Goal: Check status: Check status

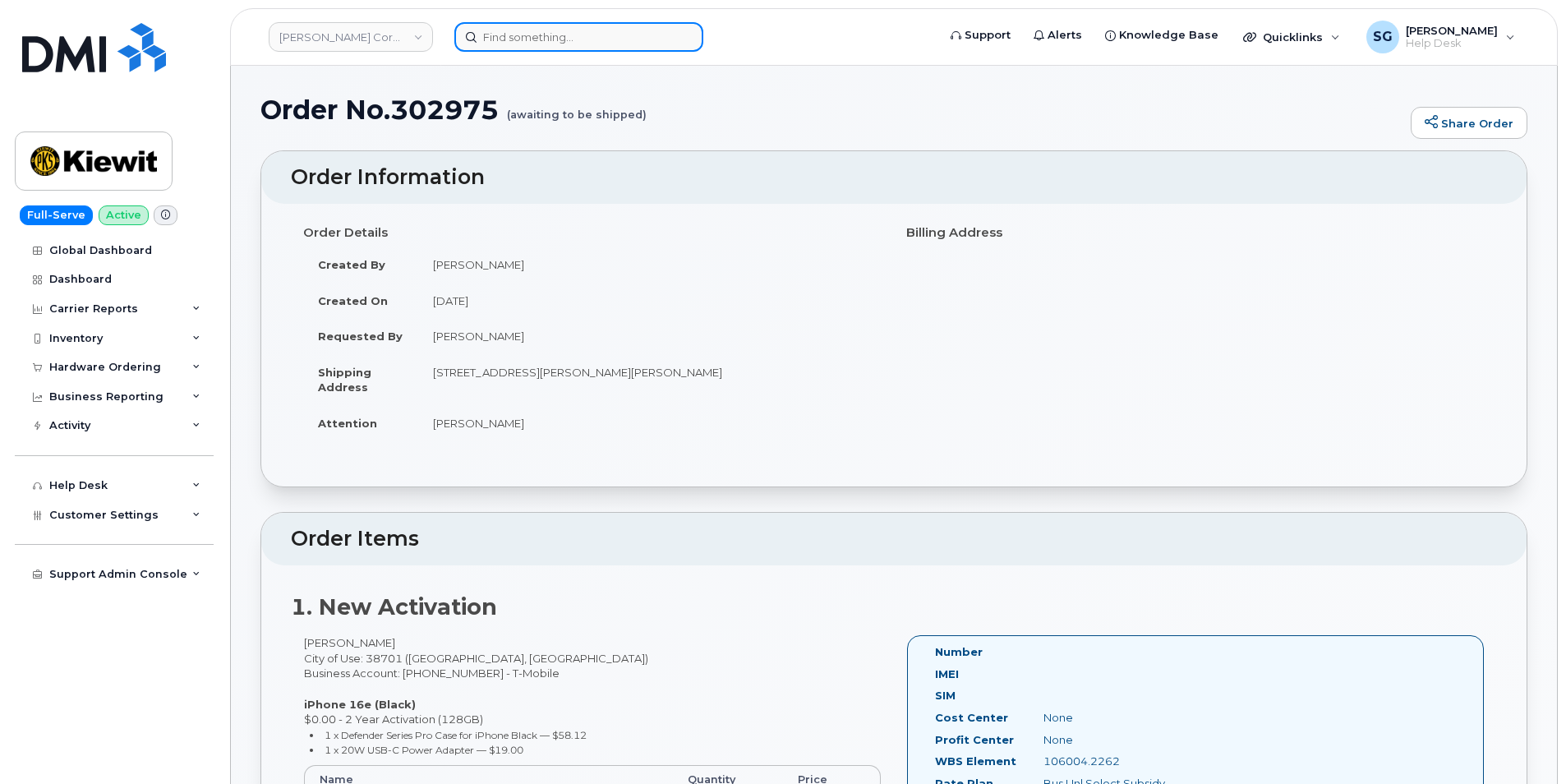
click at [498, 42] on input at bounding box center [579, 37] width 249 height 29
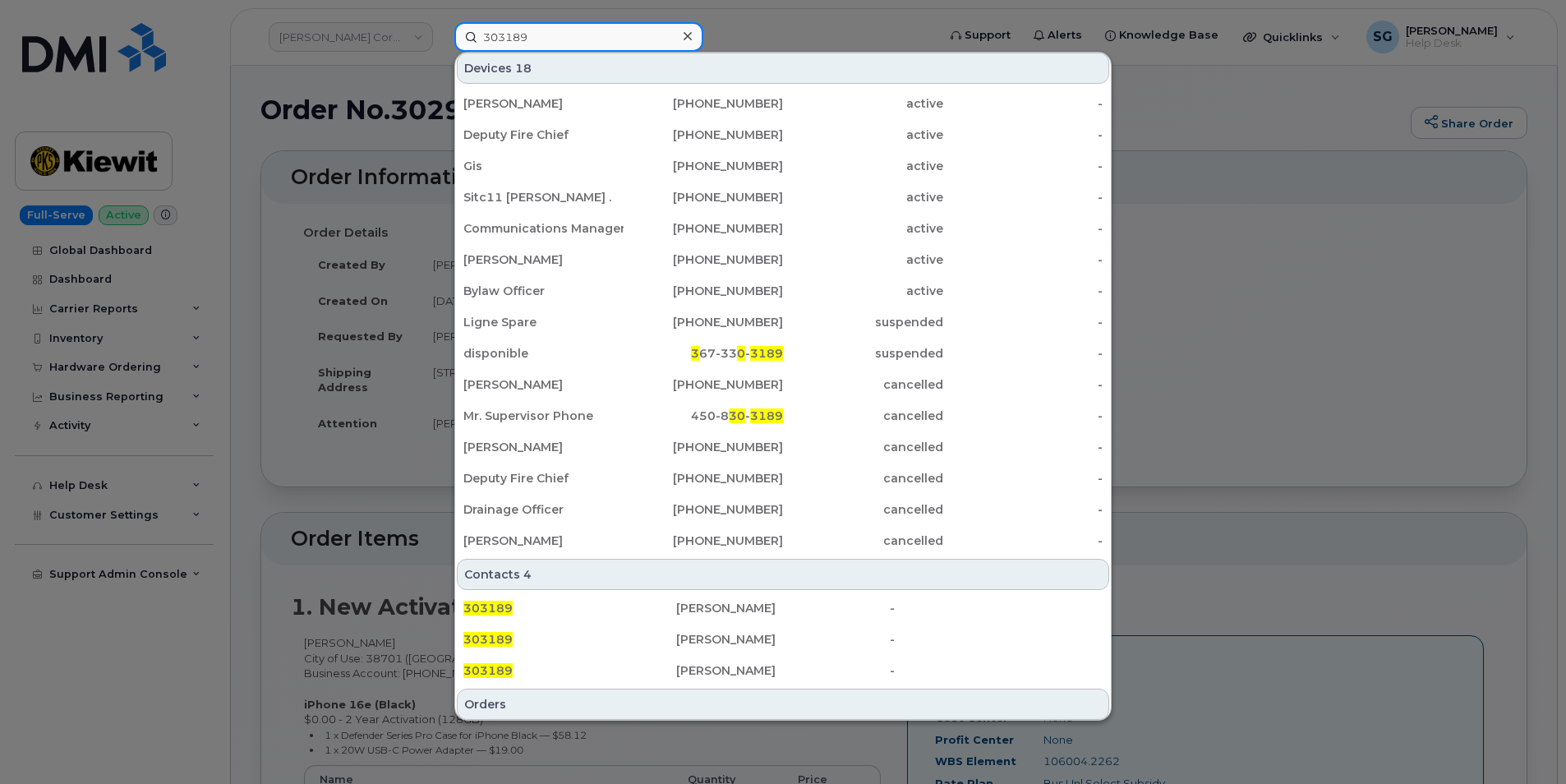
scroll to position [326, 0]
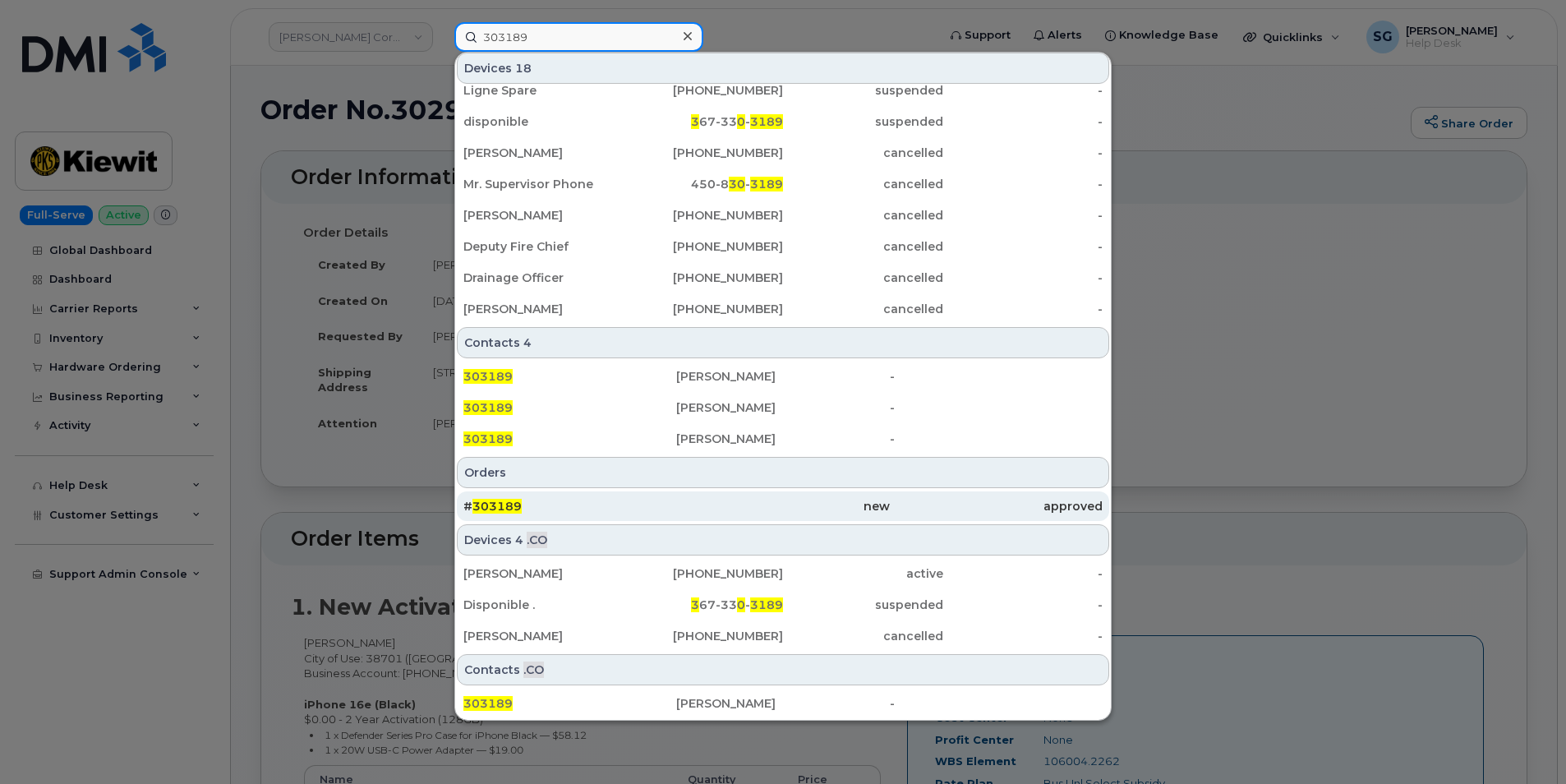
type input "303189"
click at [619, 511] on div "# 303189" at bounding box center [570, 505] width 212 height 16
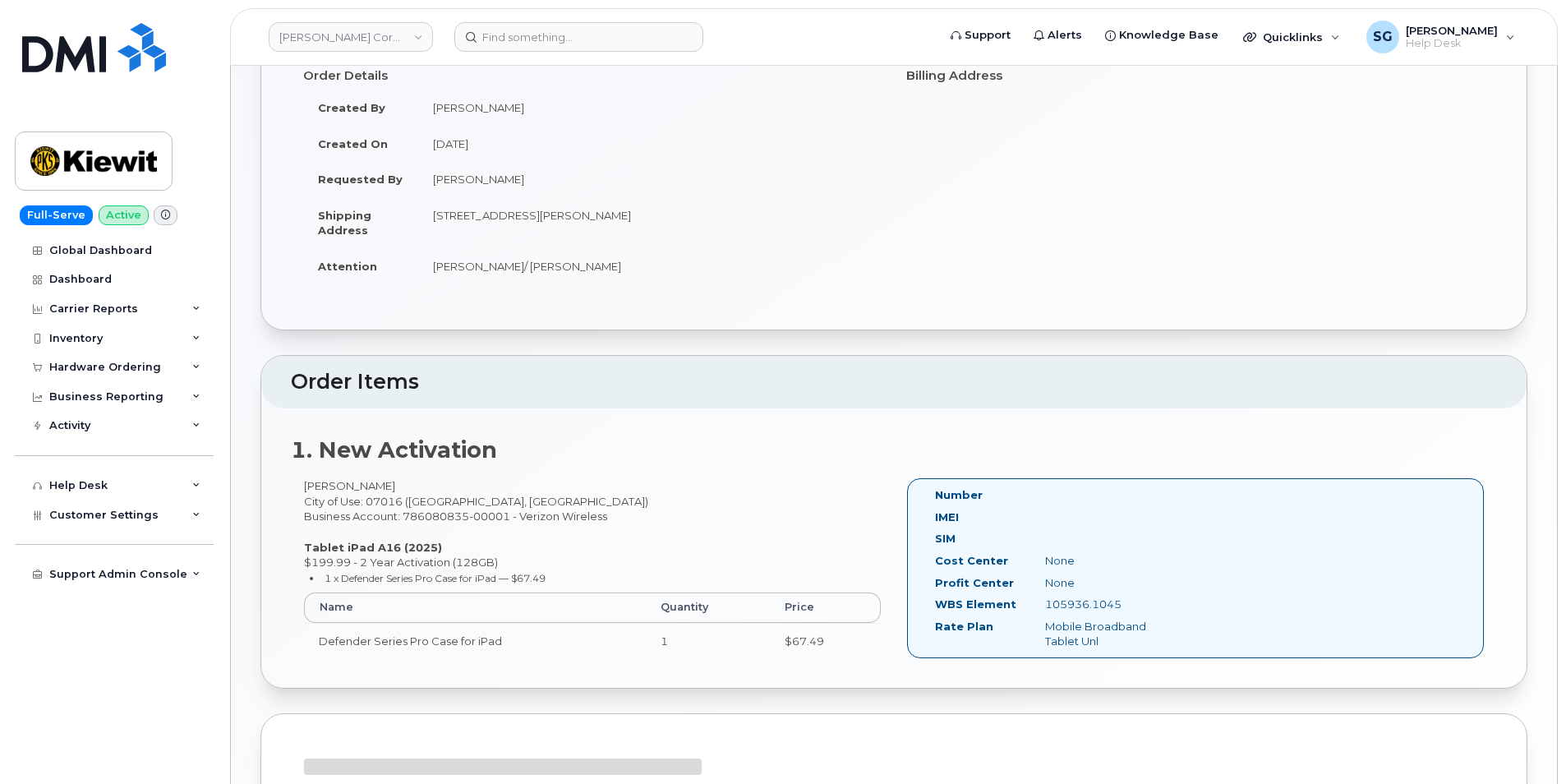
scroll to position [329, 0]
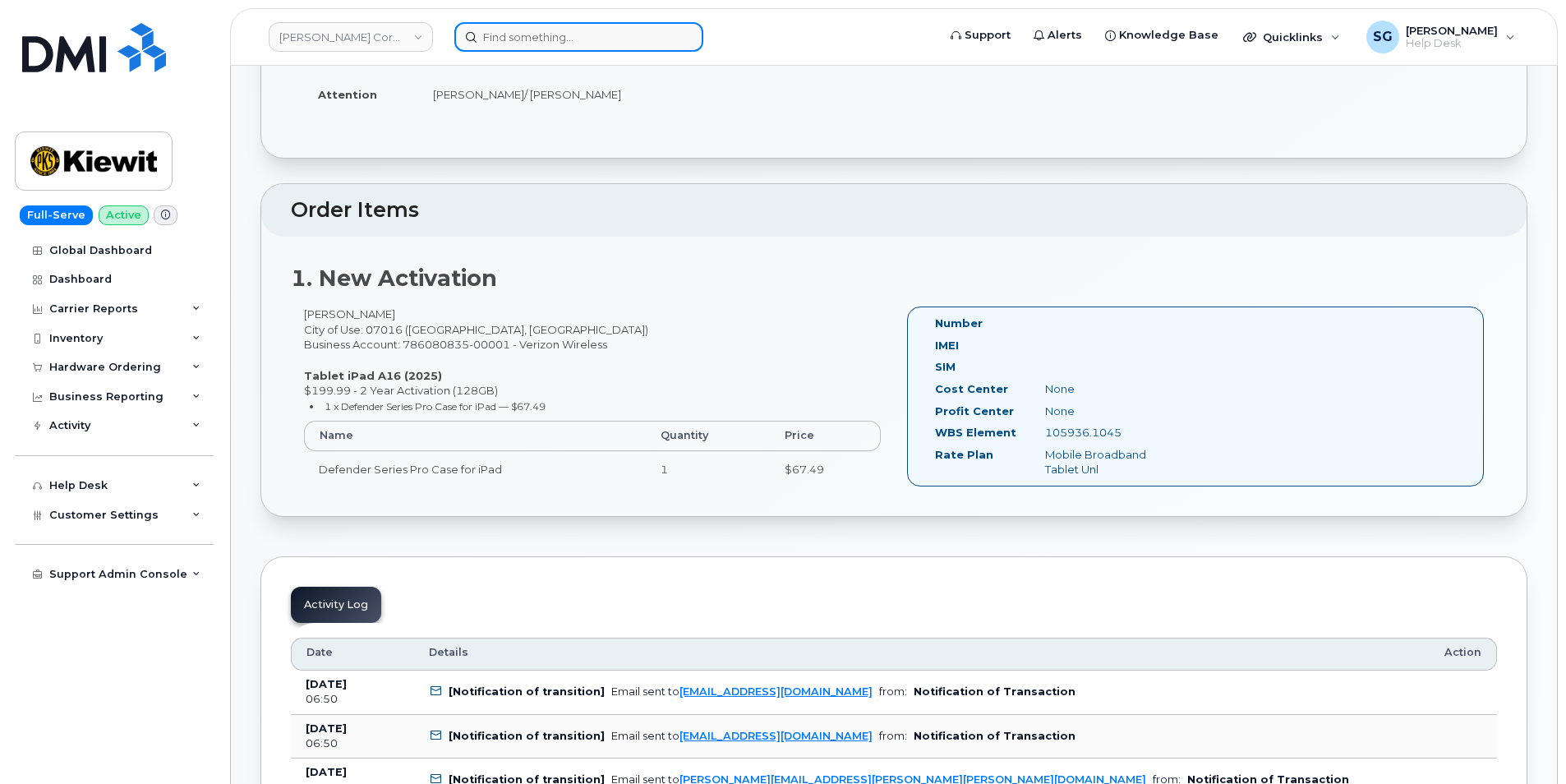
click at [512, 27] on input at bounding box center [579, 37] width 249 height 29
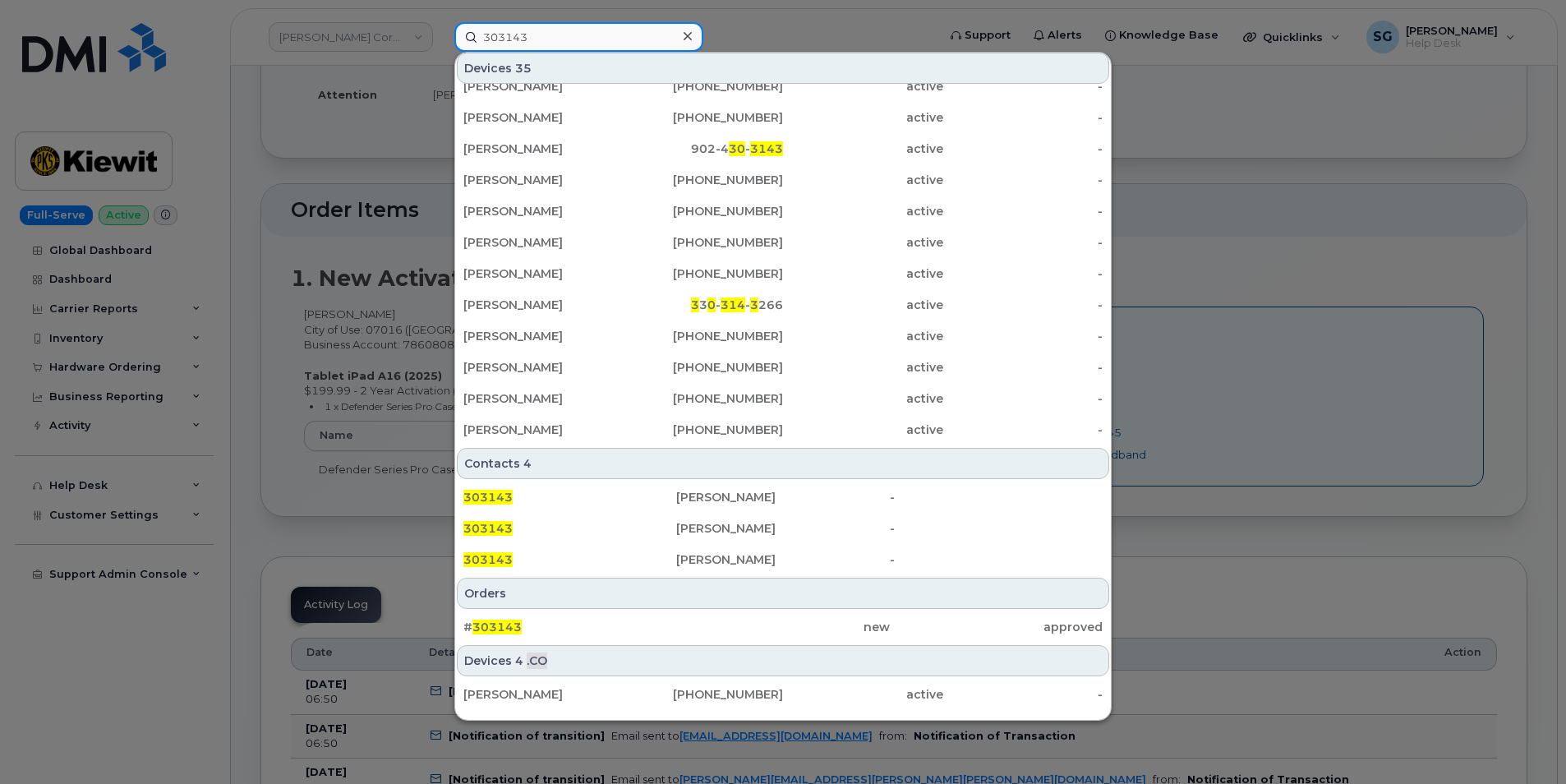
scroll to position [419, 0]
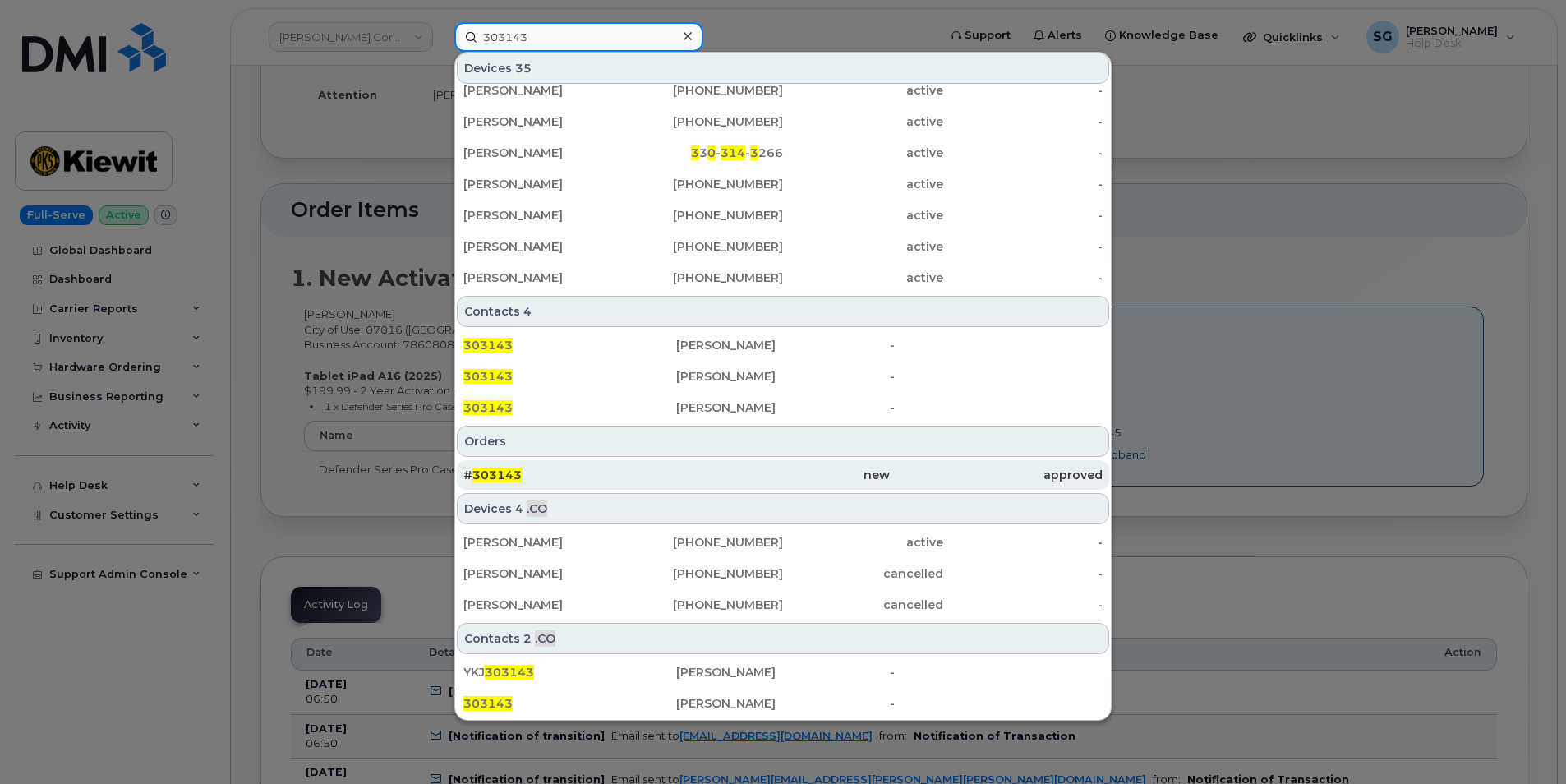
type input "303143"
click at [590, 472] on div "# 303143" at bounding box center [570, 474] width 212 height 16
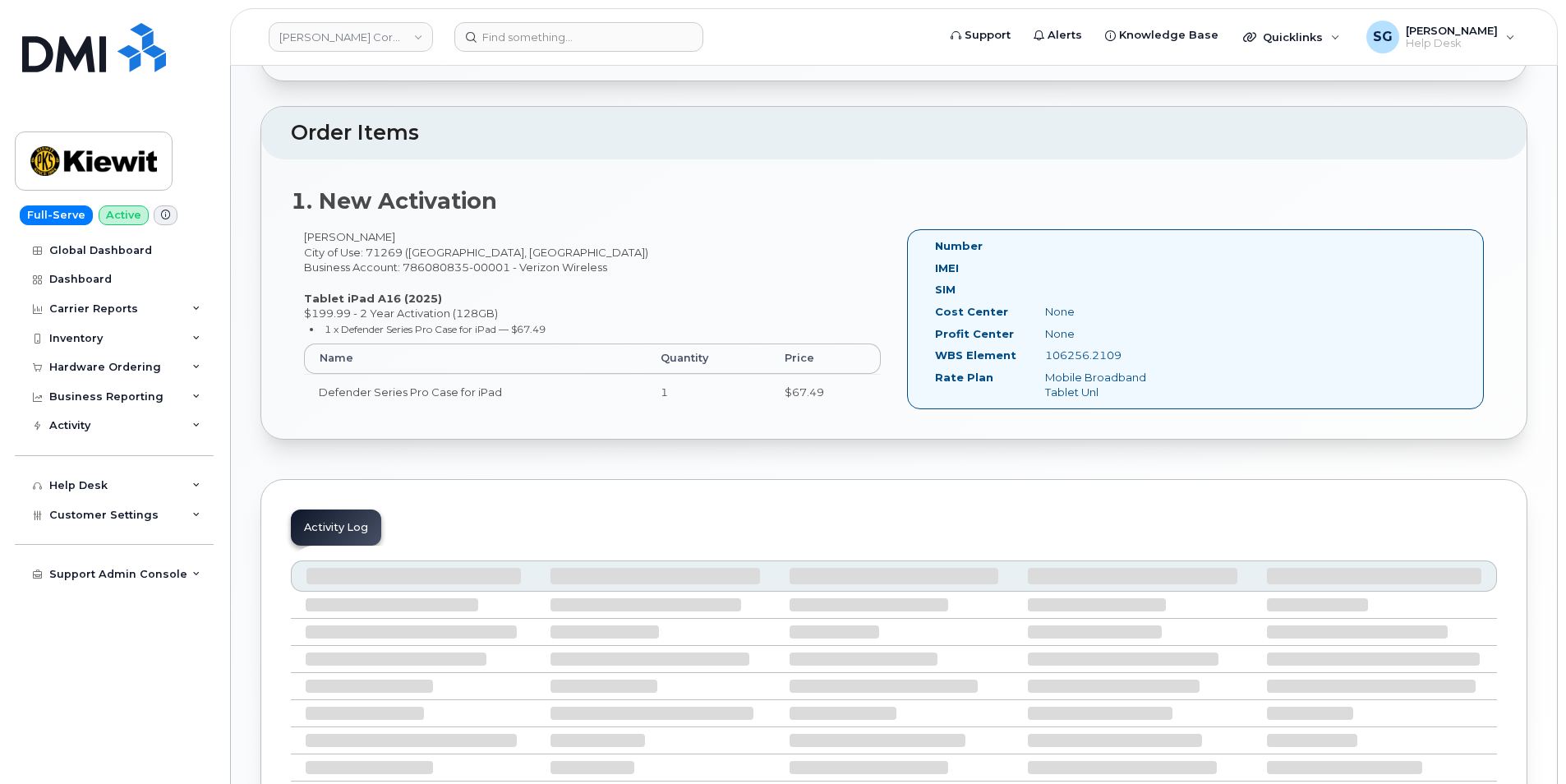
scroll to position [411, 0]
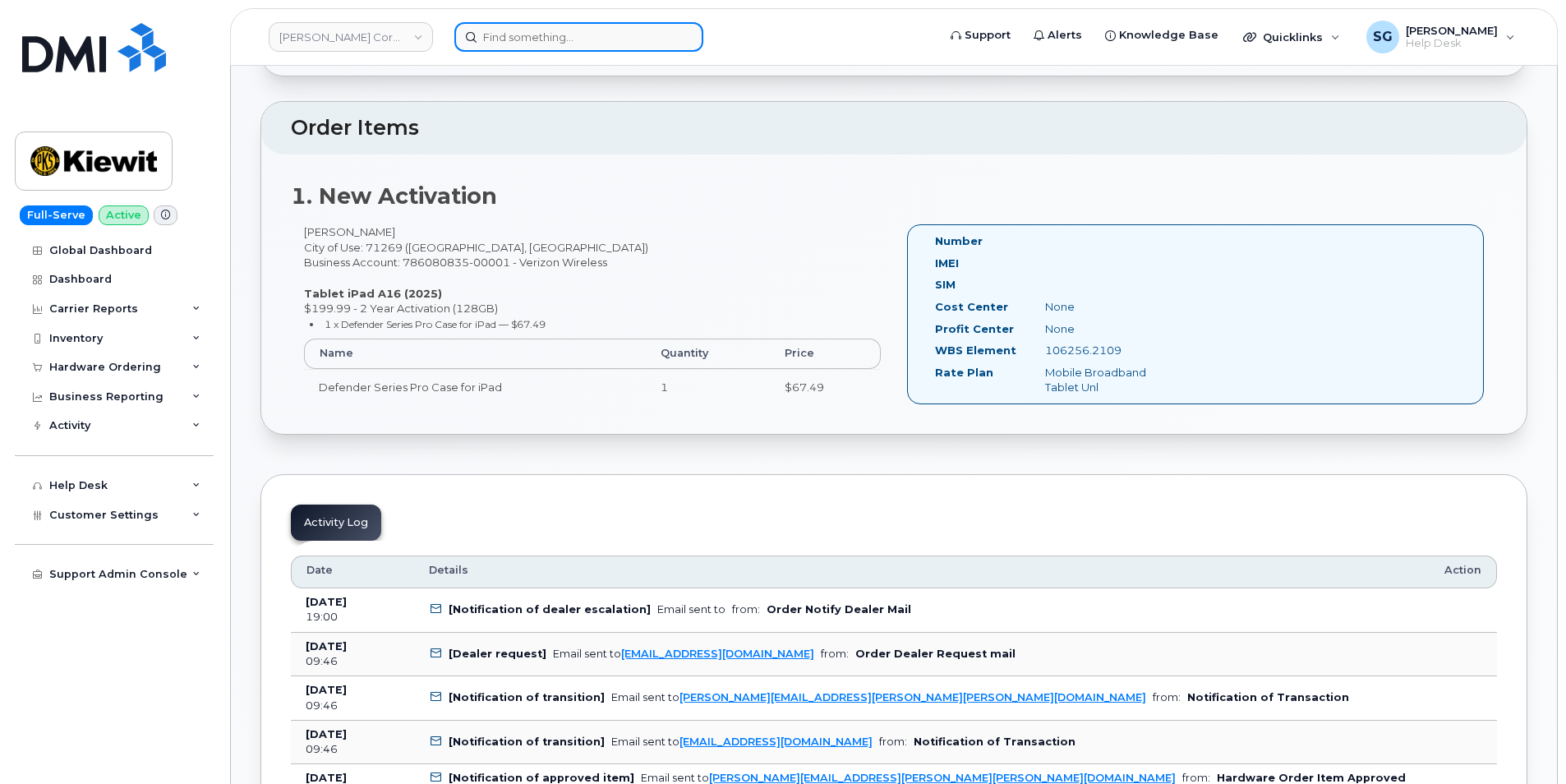
click at [500, 34] on input at bounding box center [579, 37] width 249 height 29
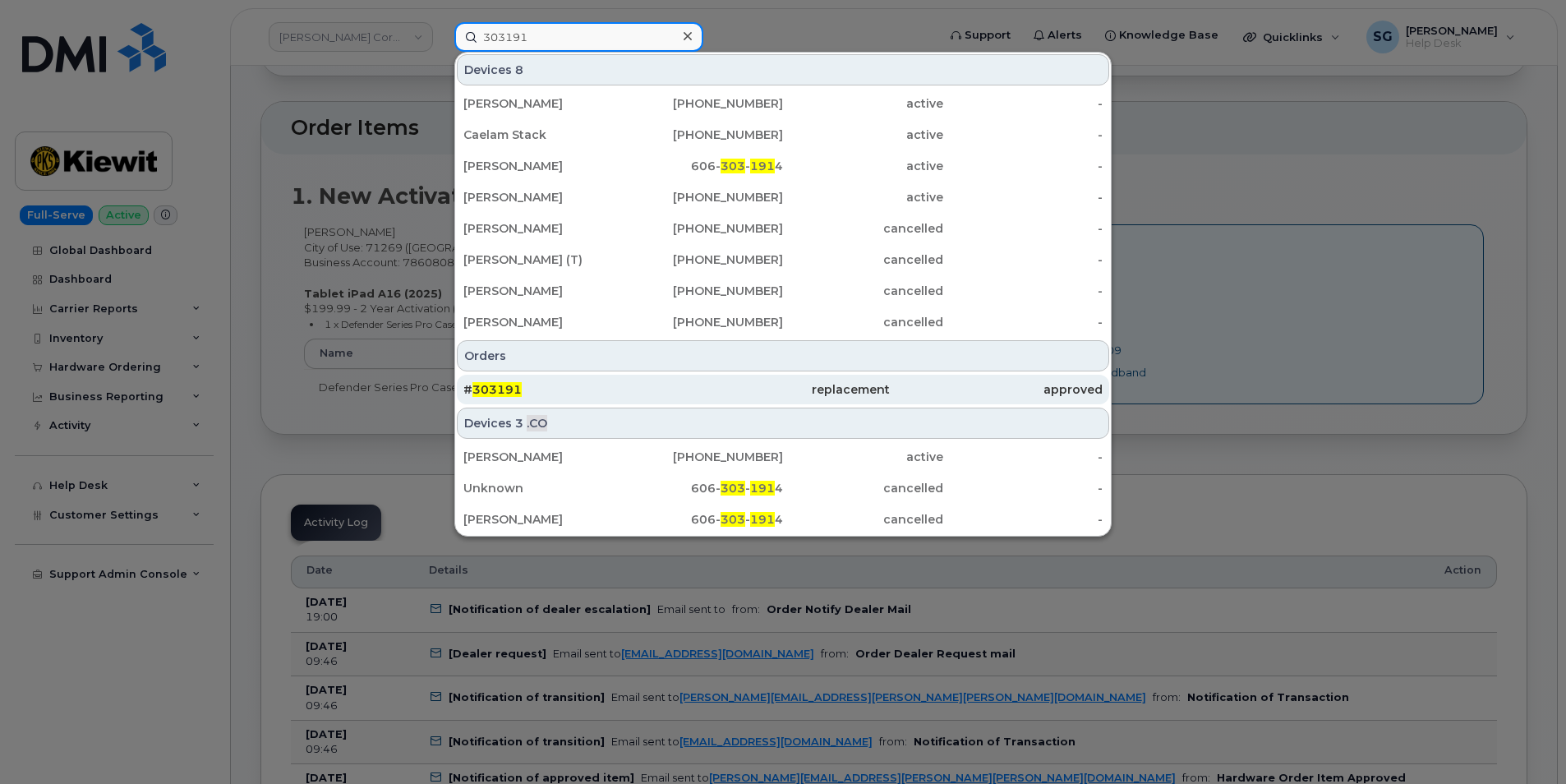
type input "303191"
click at [631, 380] on div "# 303191" at bounding box center [570, 389] width 212 height 29
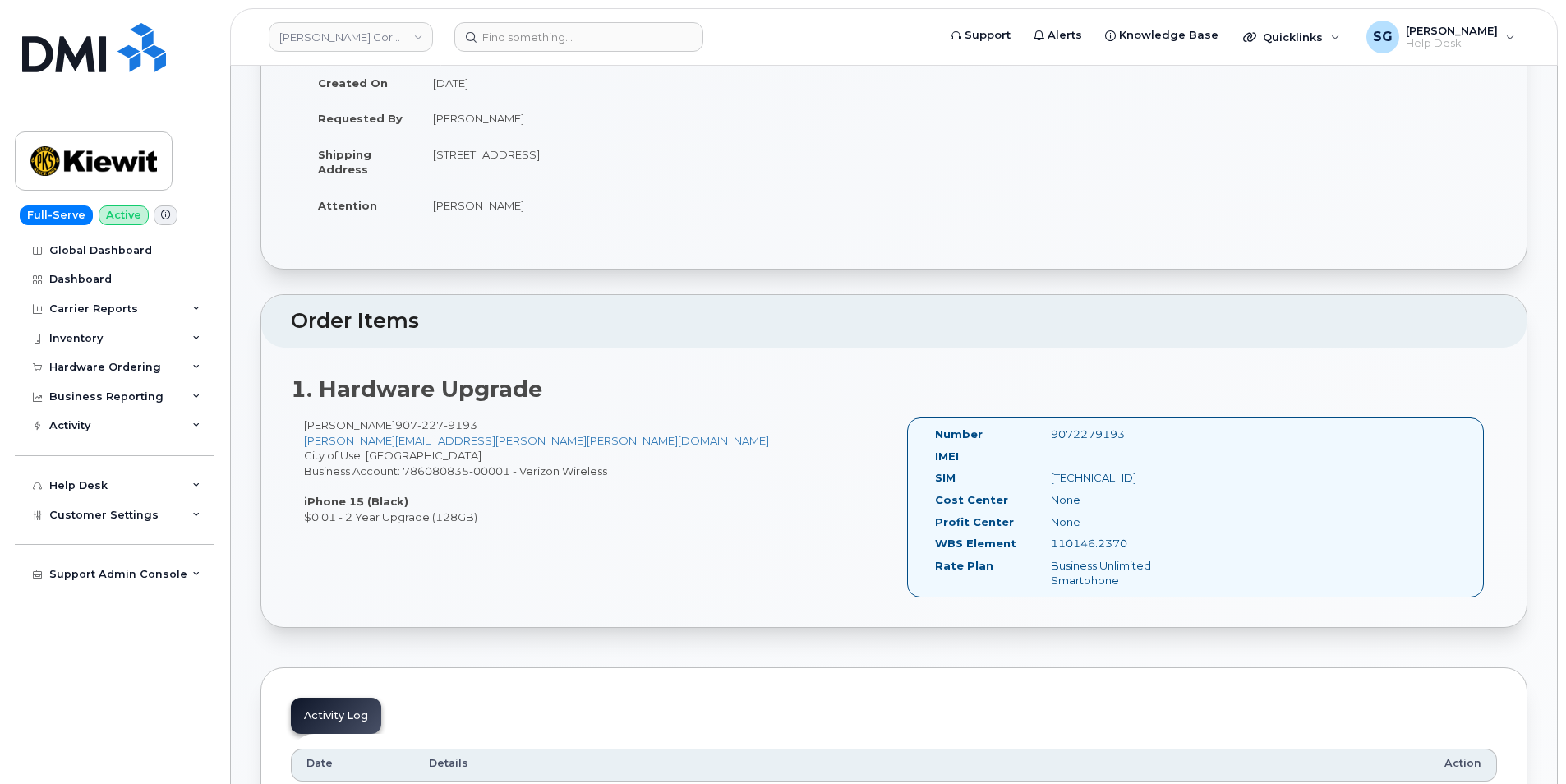
scroll to position [246, 0]
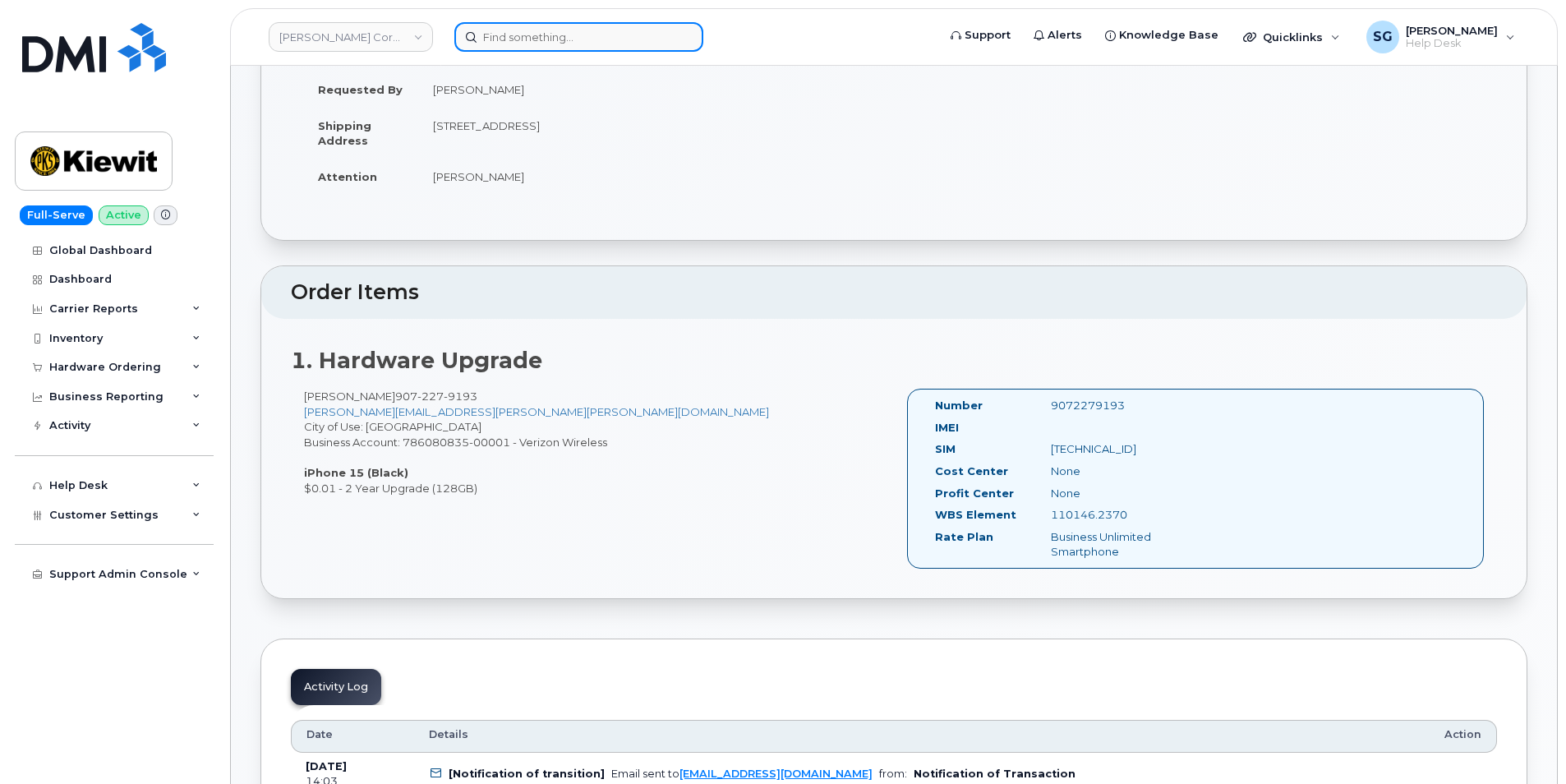
click at [490, 39] on input at bounding box center [579, 37] width 249 height 29
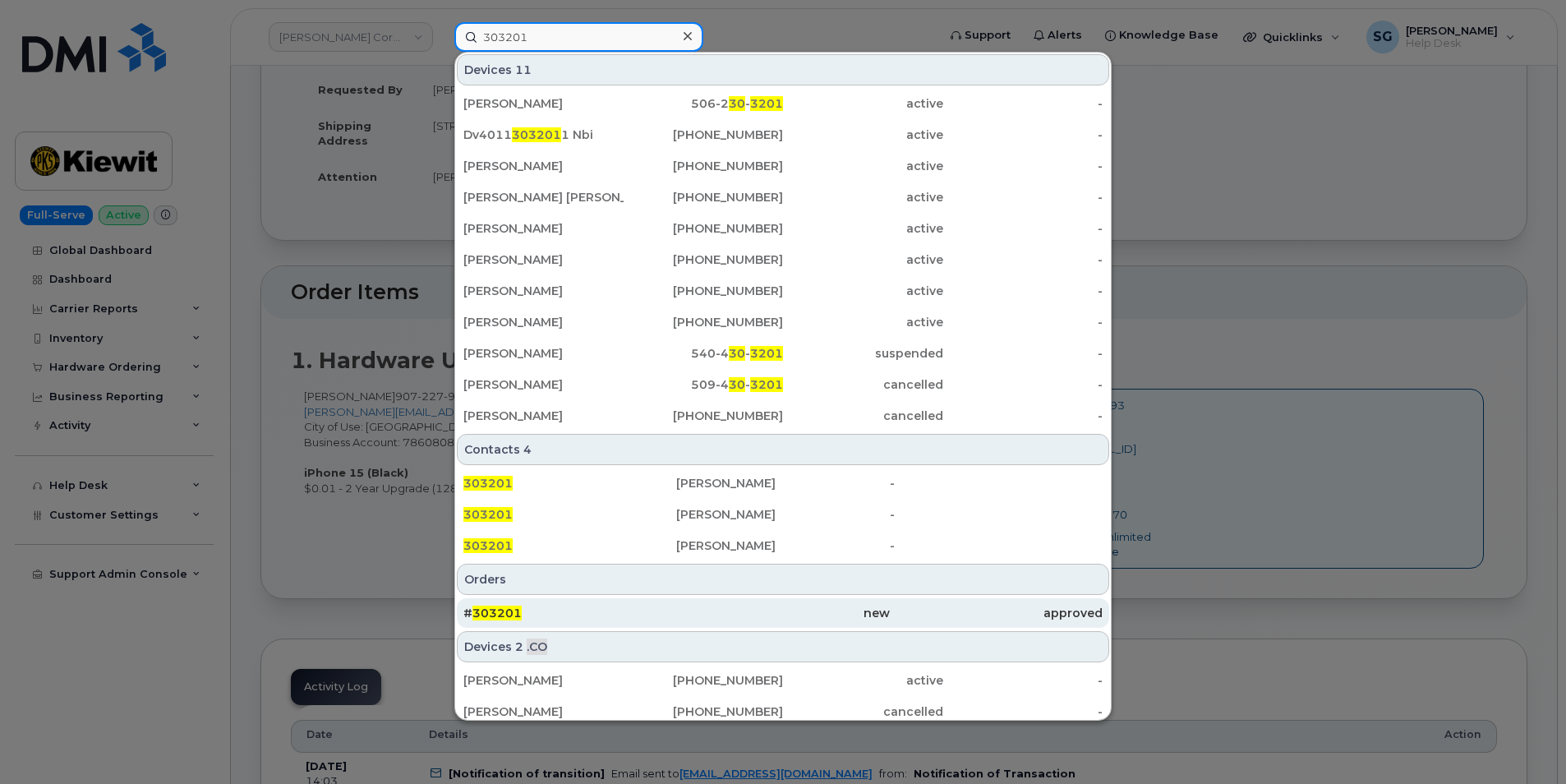
type input "303201"
click at [600, 606] on div "# 303201" at bounding box center [570, 612] width 212 height 16
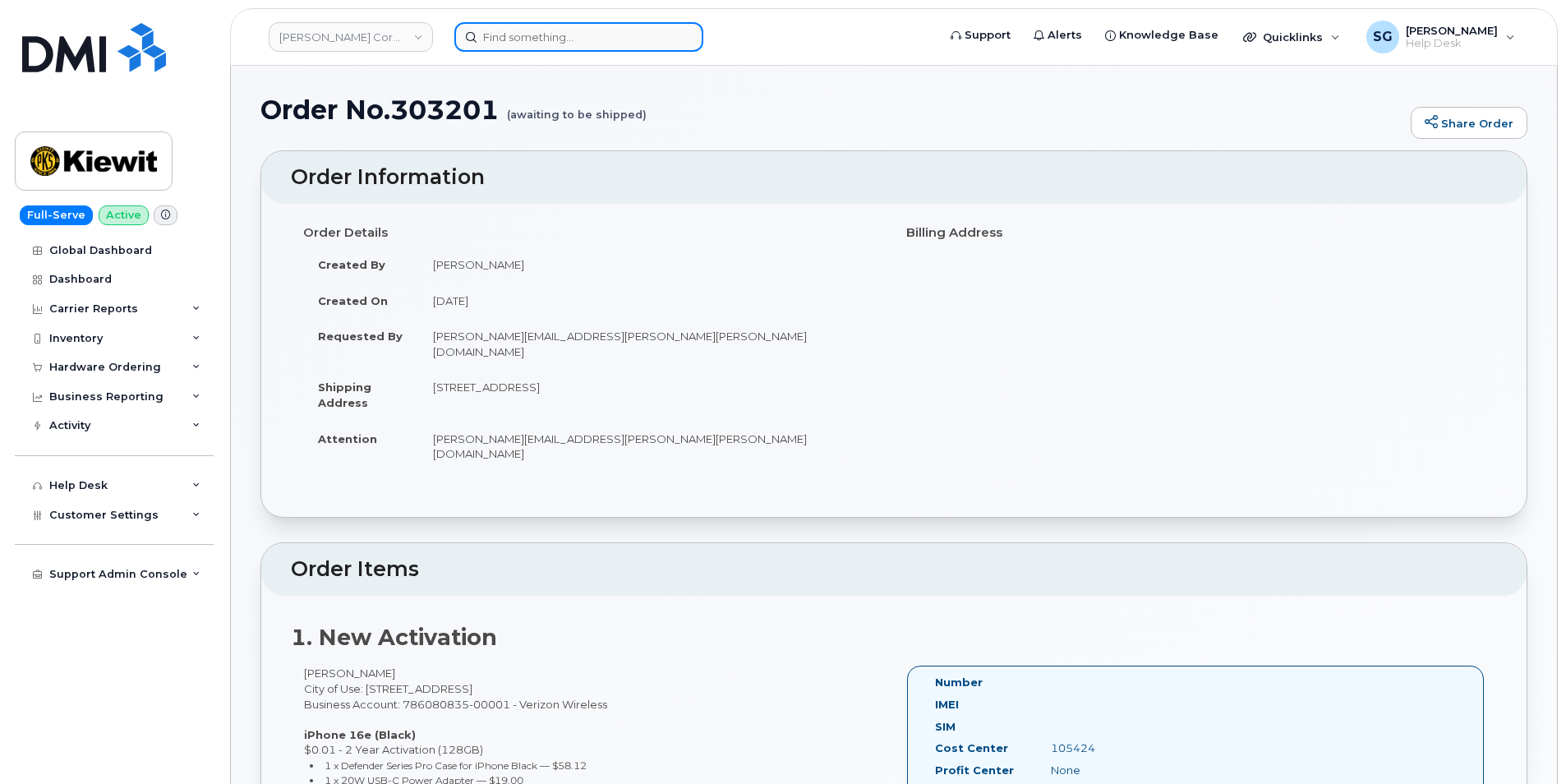
click at [544, 44] on input at bounding box center [579, 37] width 249 height 29
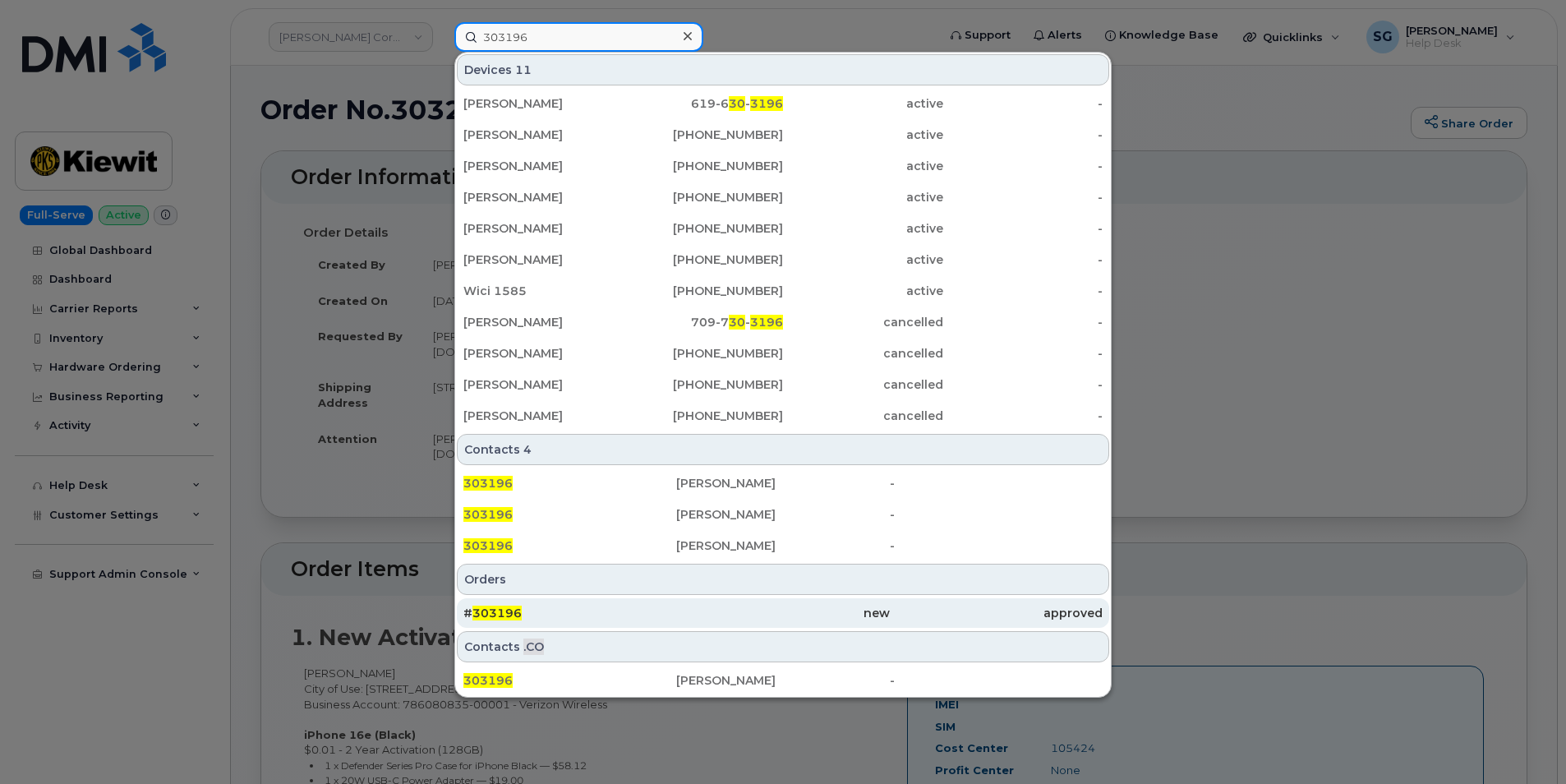
type input "303196"
click at [650, 604] on div "# 303196" at bounding box center [570, 613] width 212 height 29
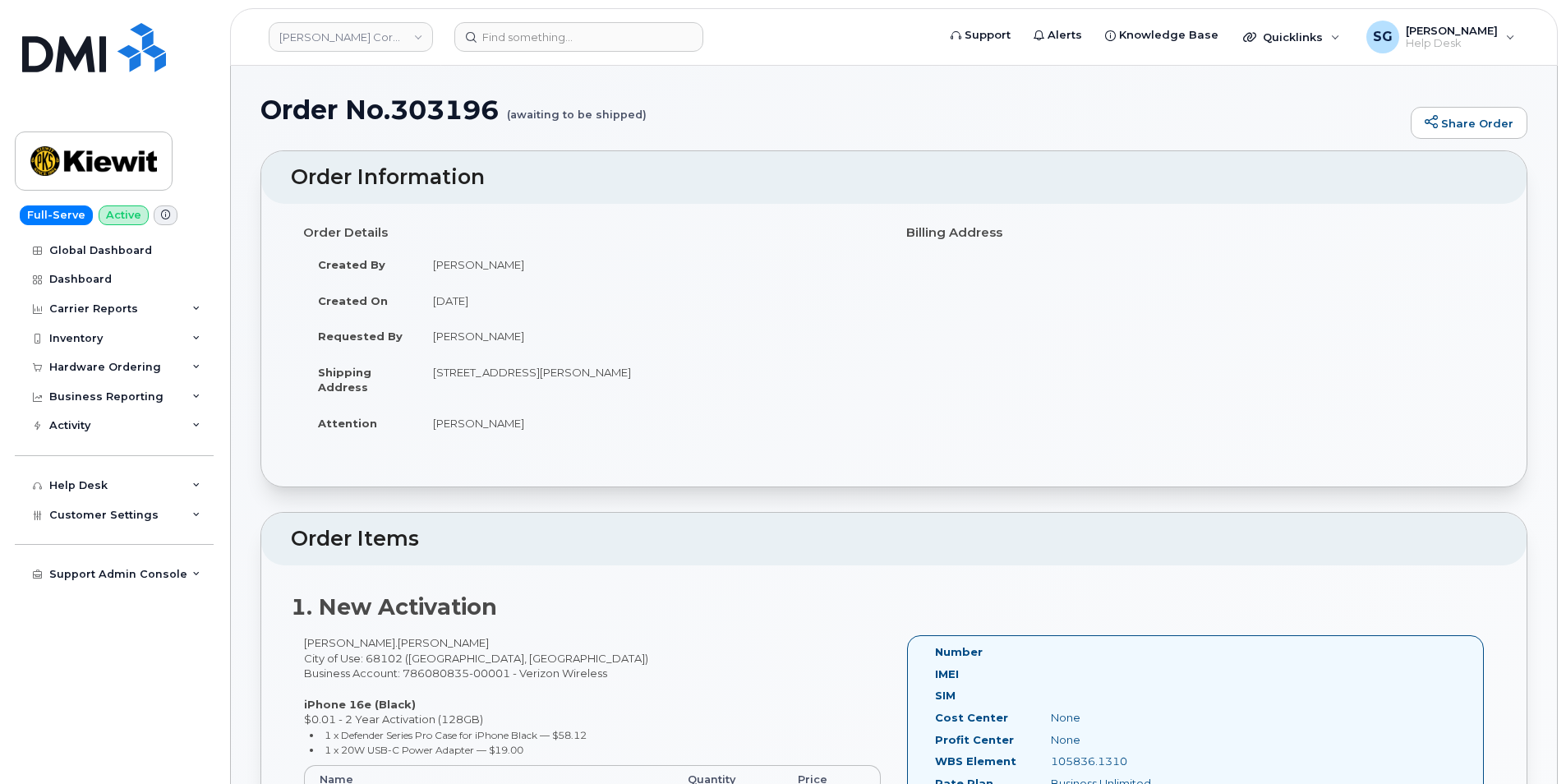
scroll to position [246, 0]
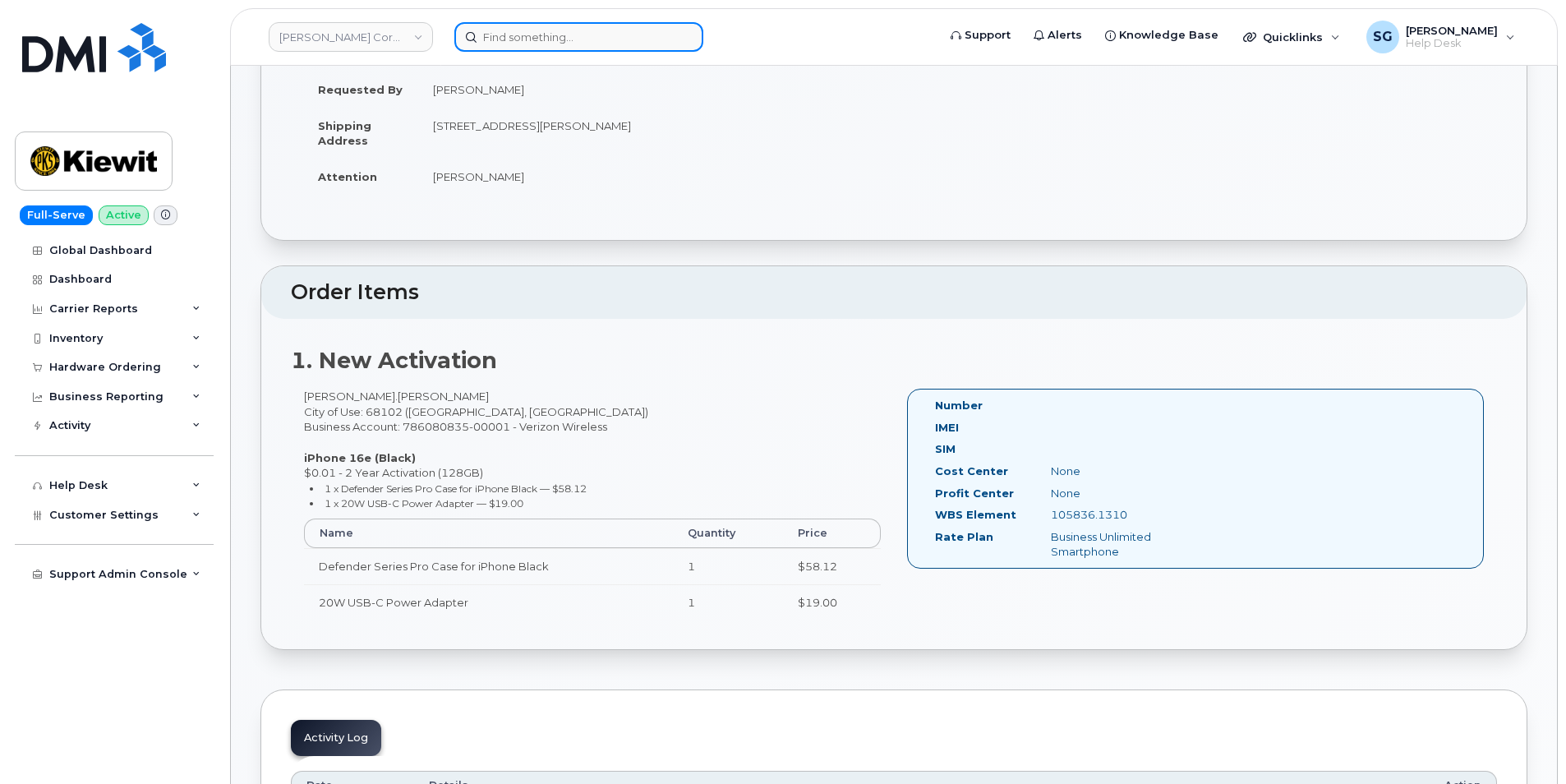
click at [532, 43] on input at bounding box center [579, 37] width 249 height 29
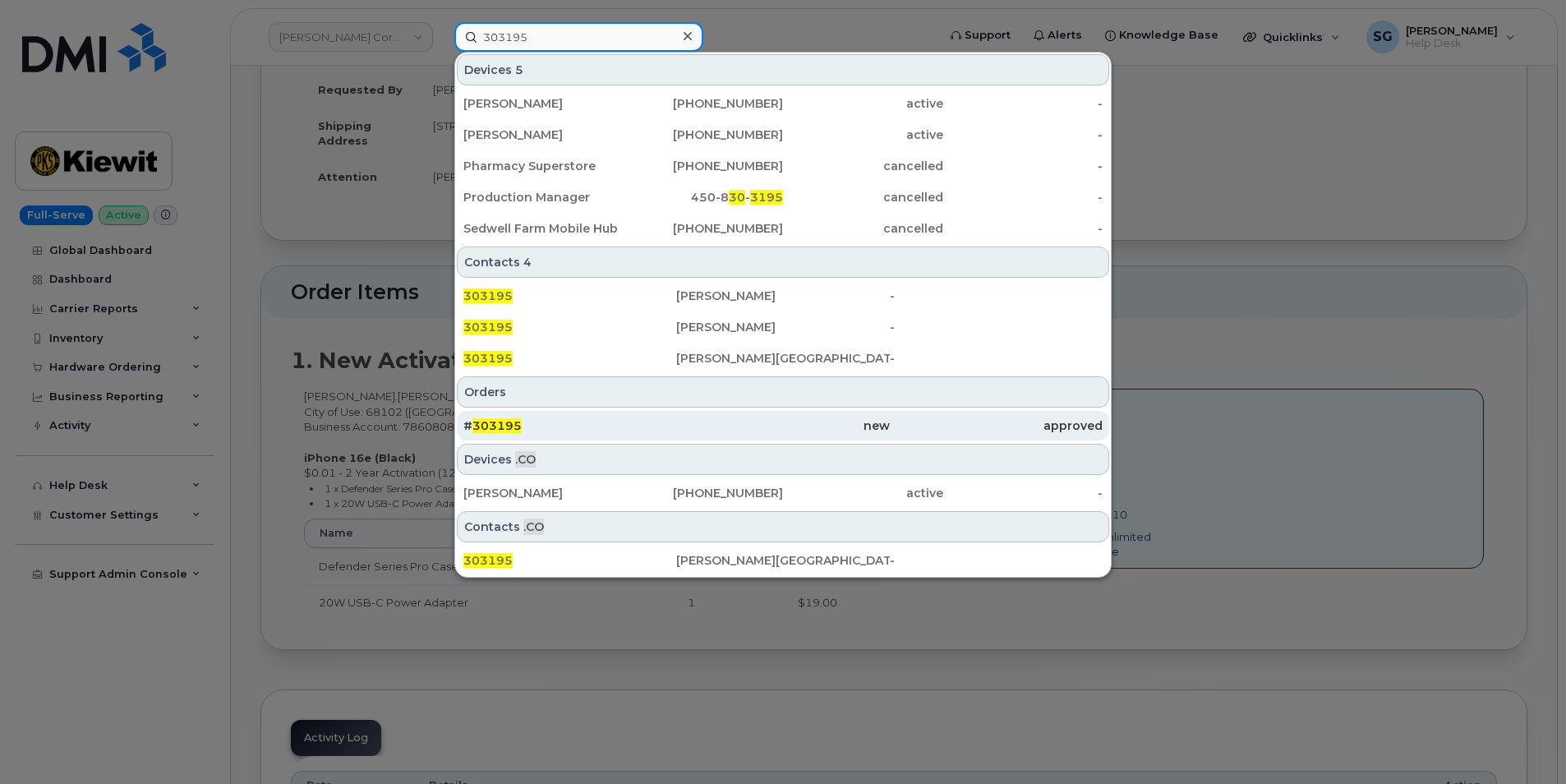
type input "303195"
drag, startPoint x: 675, startPoint y: 415, endPoint x: 659, endPoint y: 427, distance: 20.0
click at [675, 415] on div "# 303195" at bounding box center [570, 426] width 212 height 29
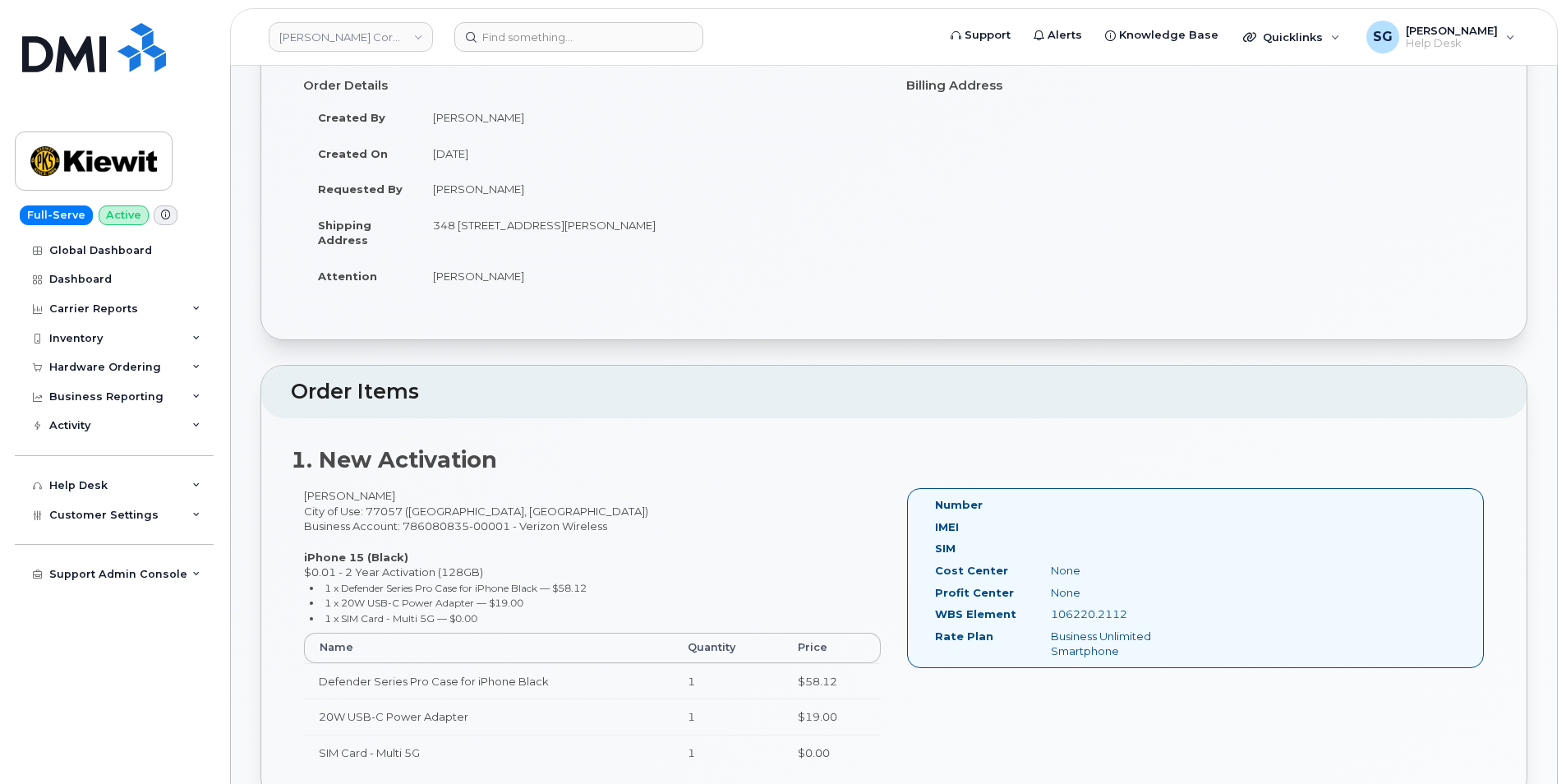
scroll to position [164, 0]
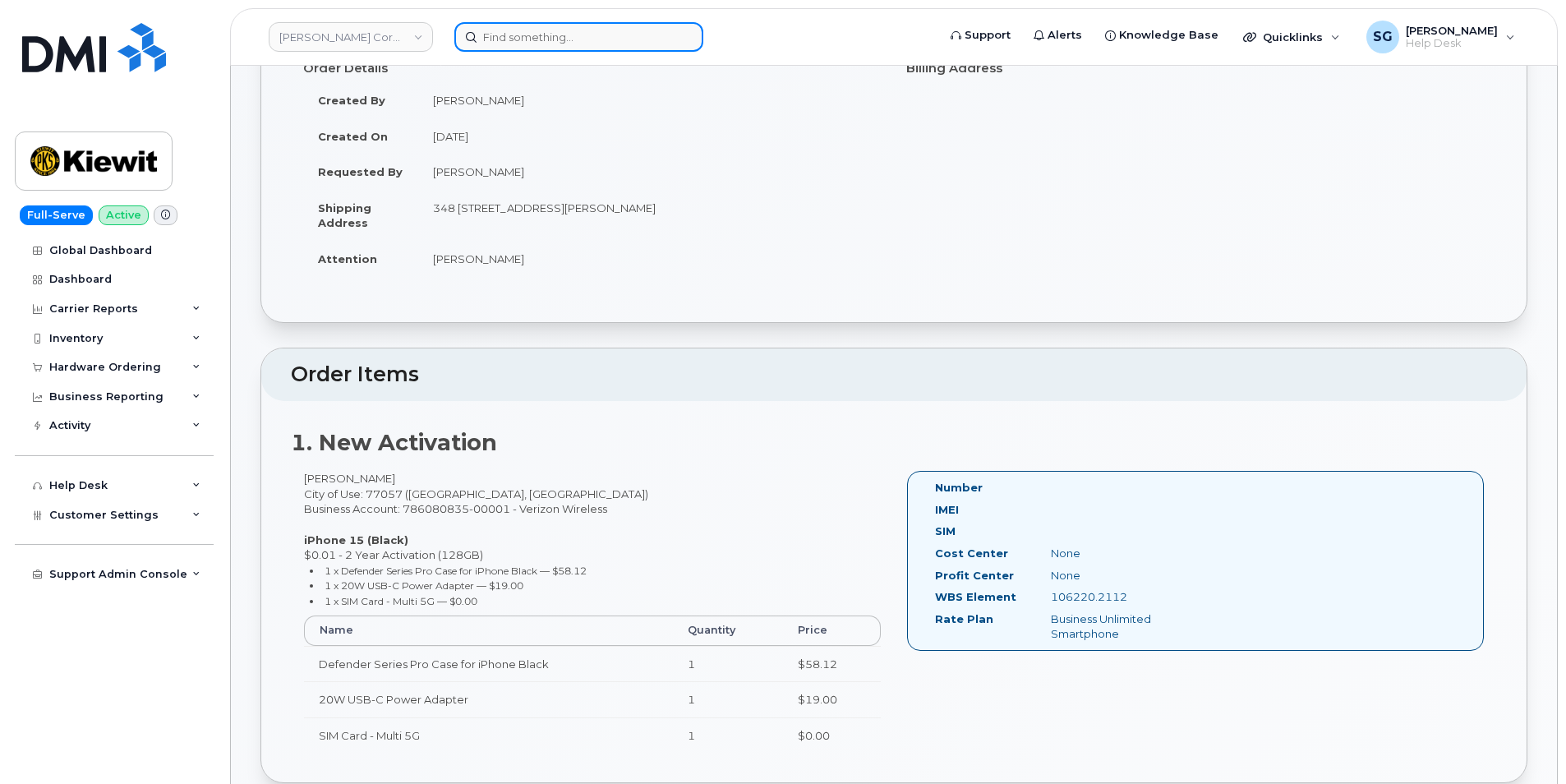
click at [525, 42] on input at bounding box center [579, 37] width 249 height 29
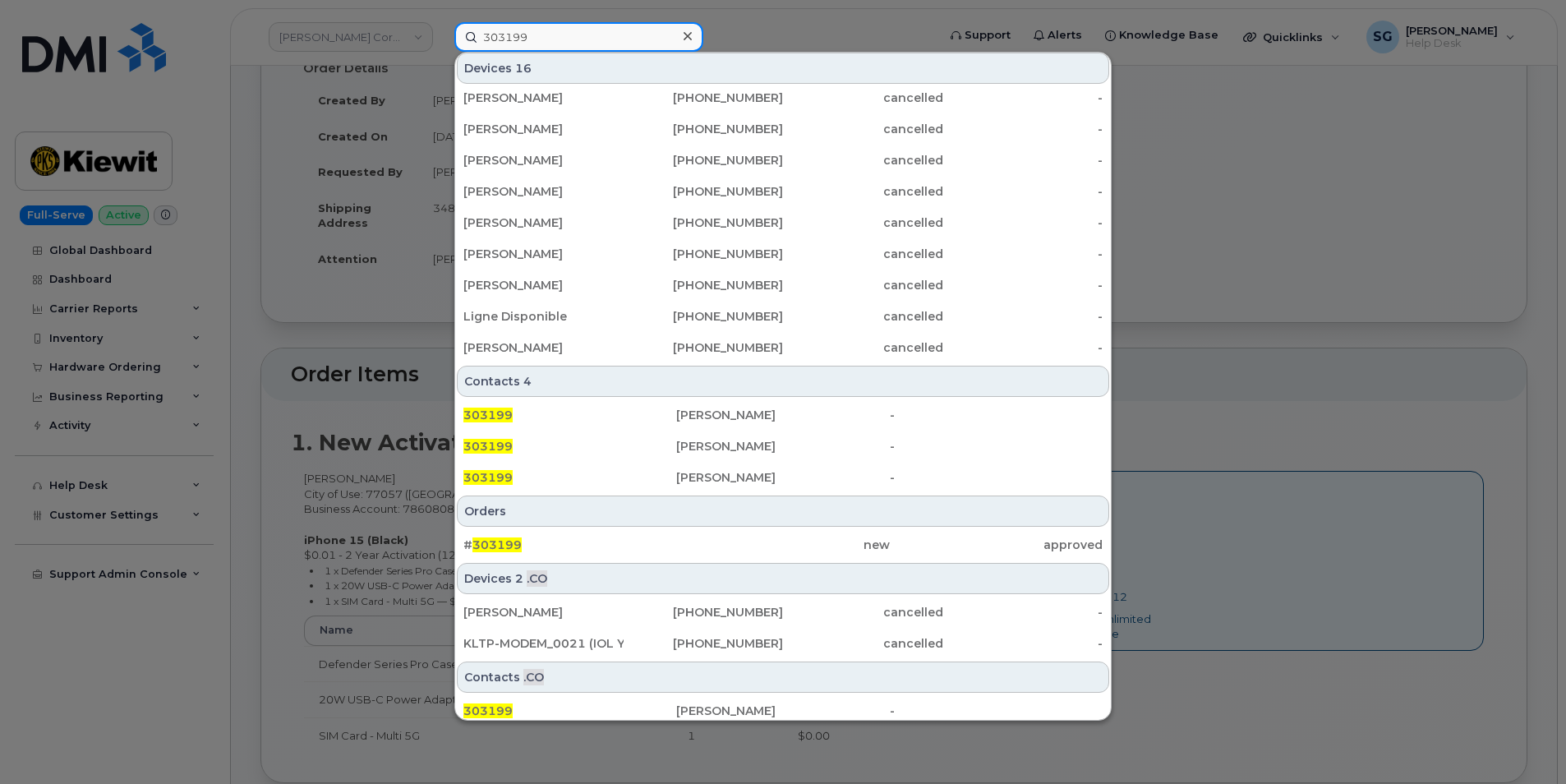
scroll to position [231, 0]
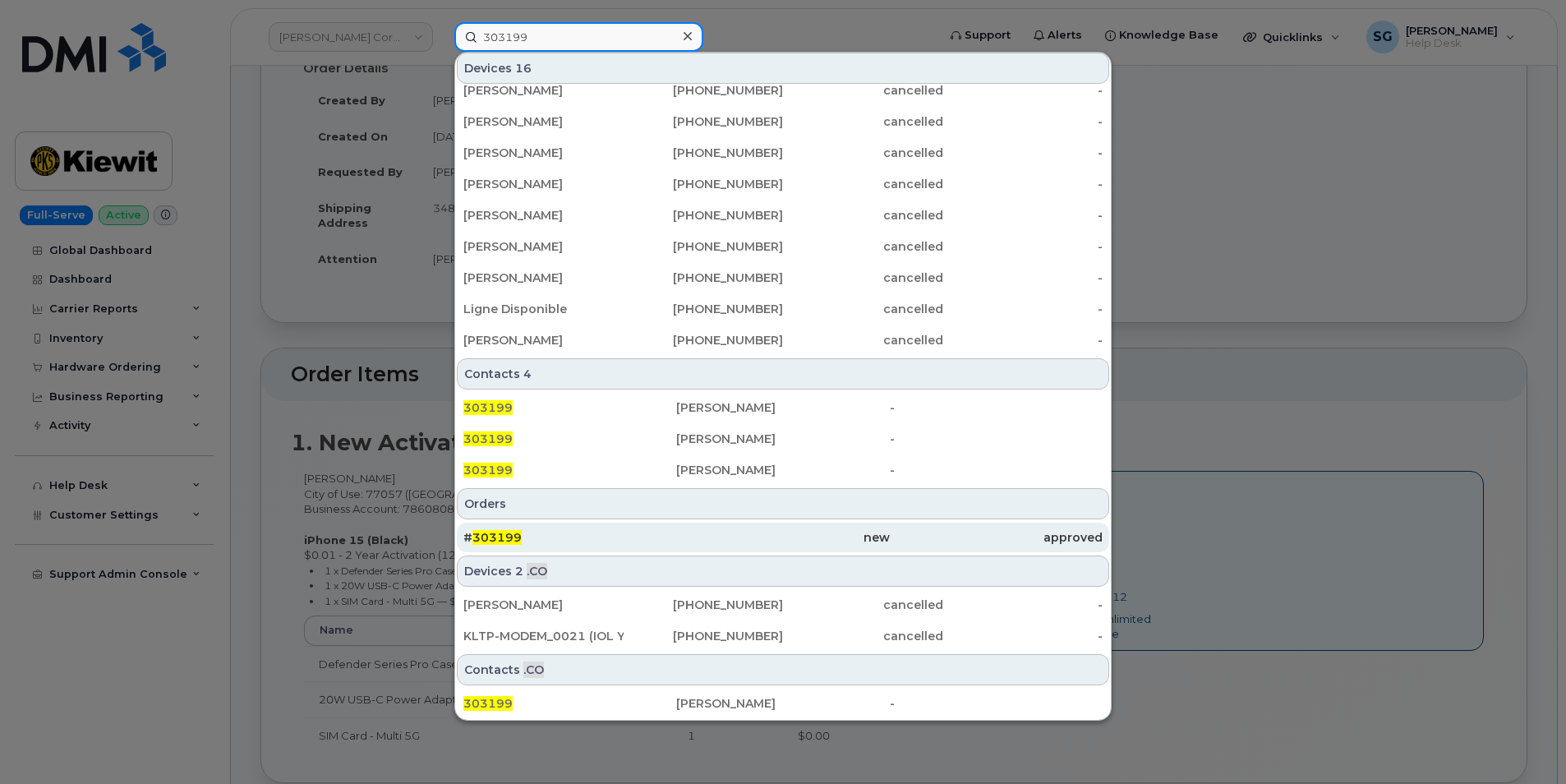
type input "303199"
click at [644, 535] on div "# 303199" at bounding box center [570, 537] width 212 height 16
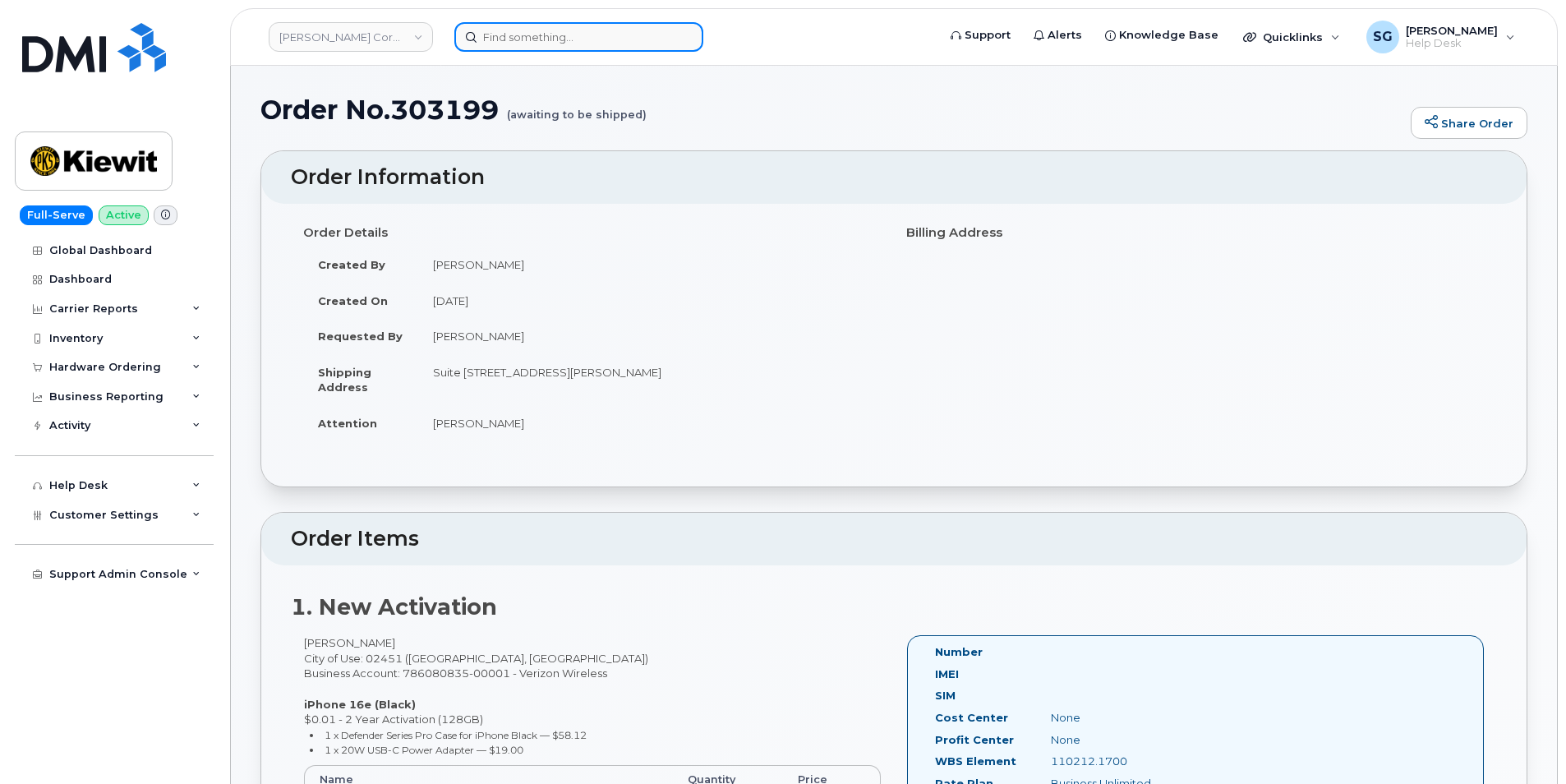
click at [482, 35] on input at bounding box center [579, 37] width 249 height 29
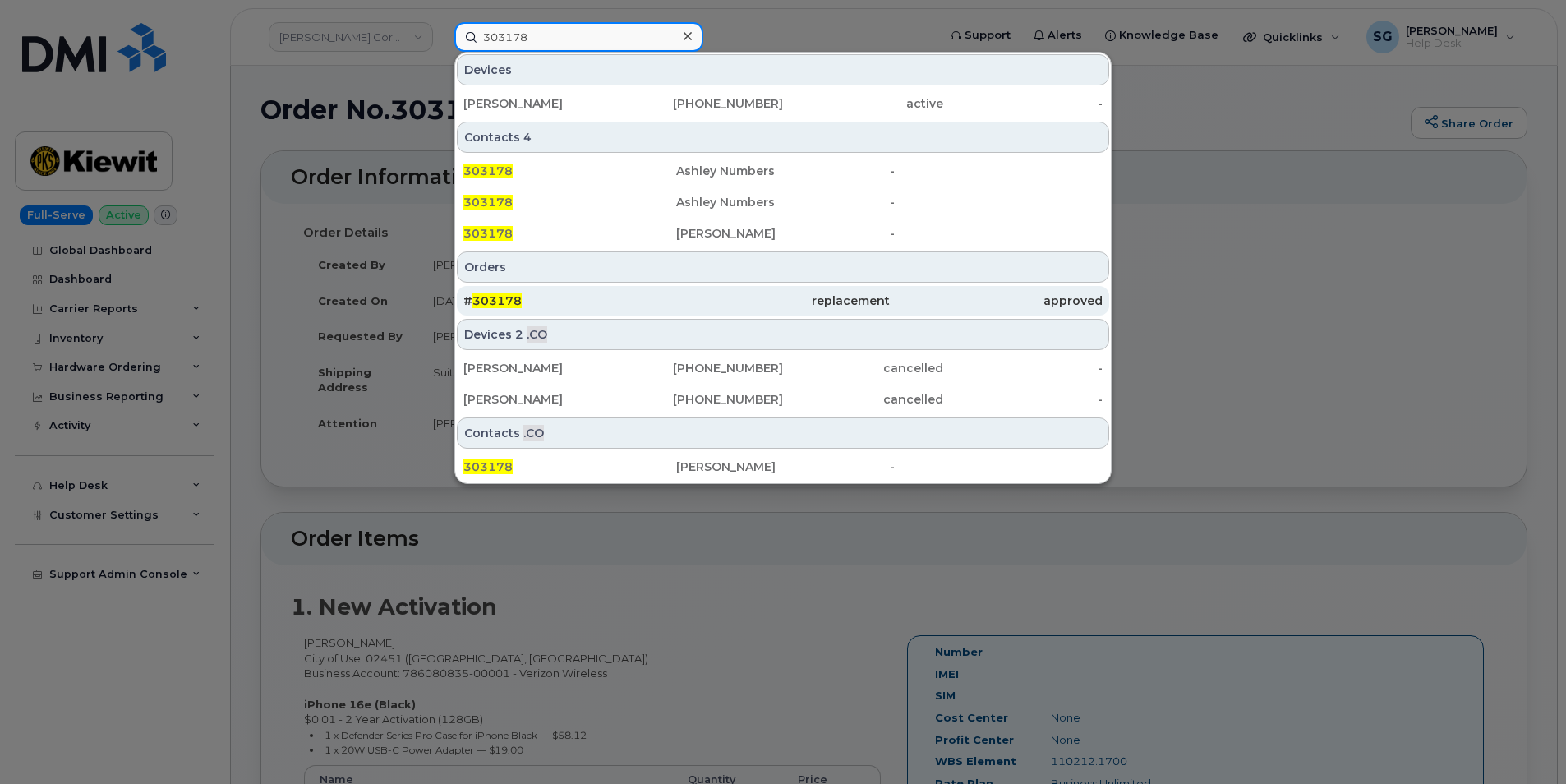
type input "303178"
click at [690, 307] on div "replacement" at bounding box center [783, 300] width 212 height 16
click at [546, 297] on div "# 303178" at bounding box center [570, 300] width 212 height 16
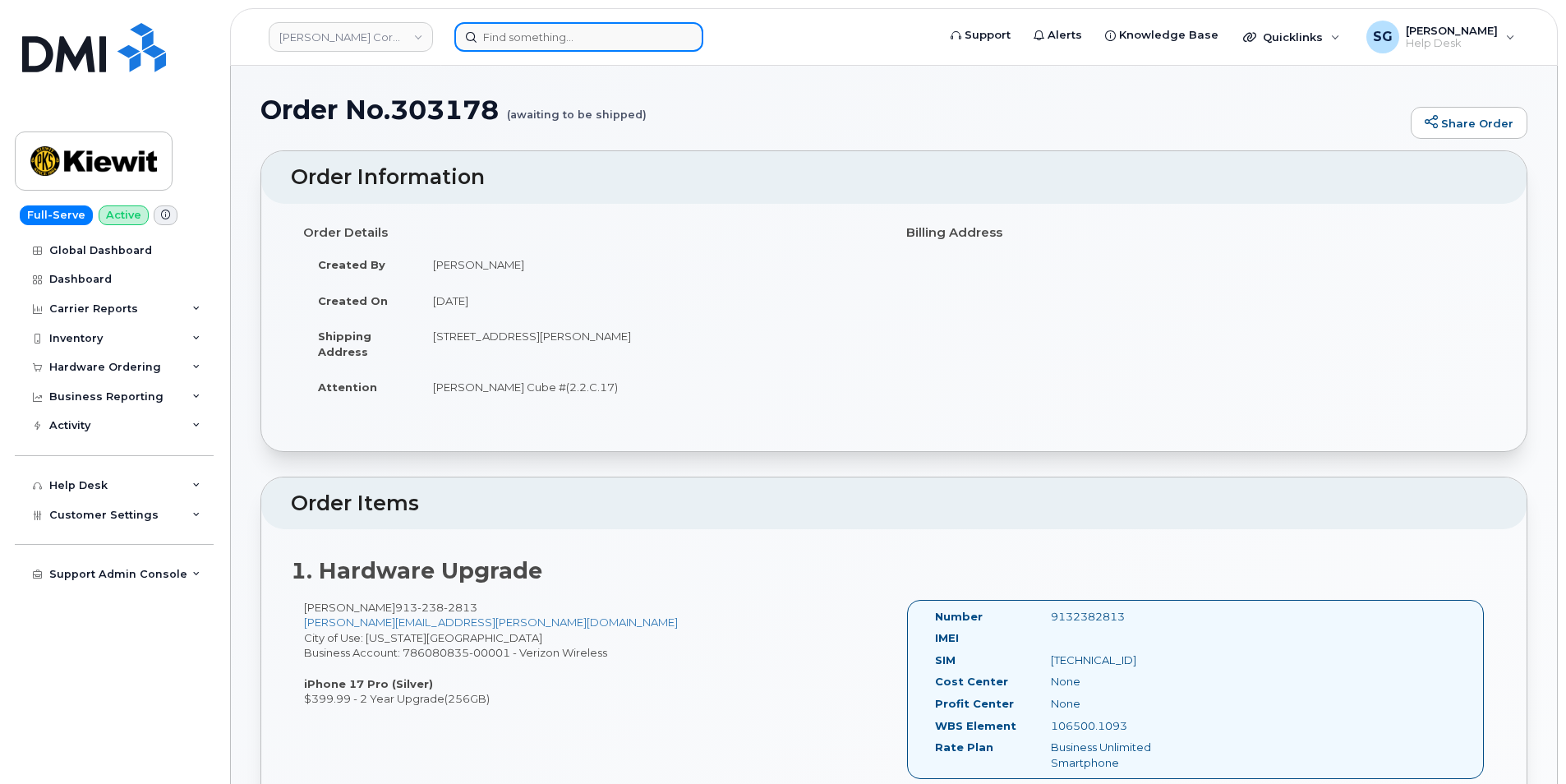
click at [515, 35] on input at bounding box center [579, 37] width 249 height 29
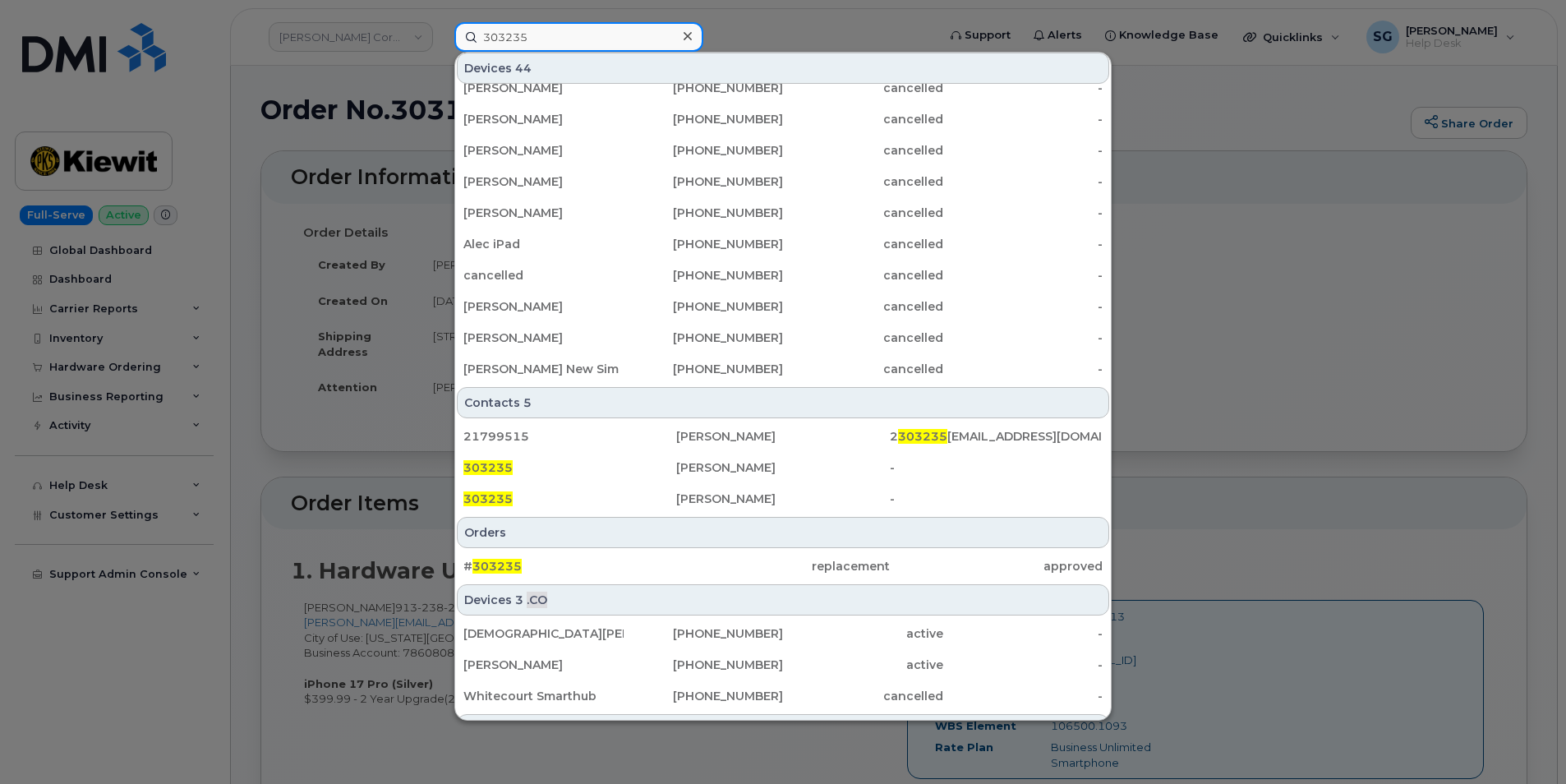
scroll to position [329, 0]
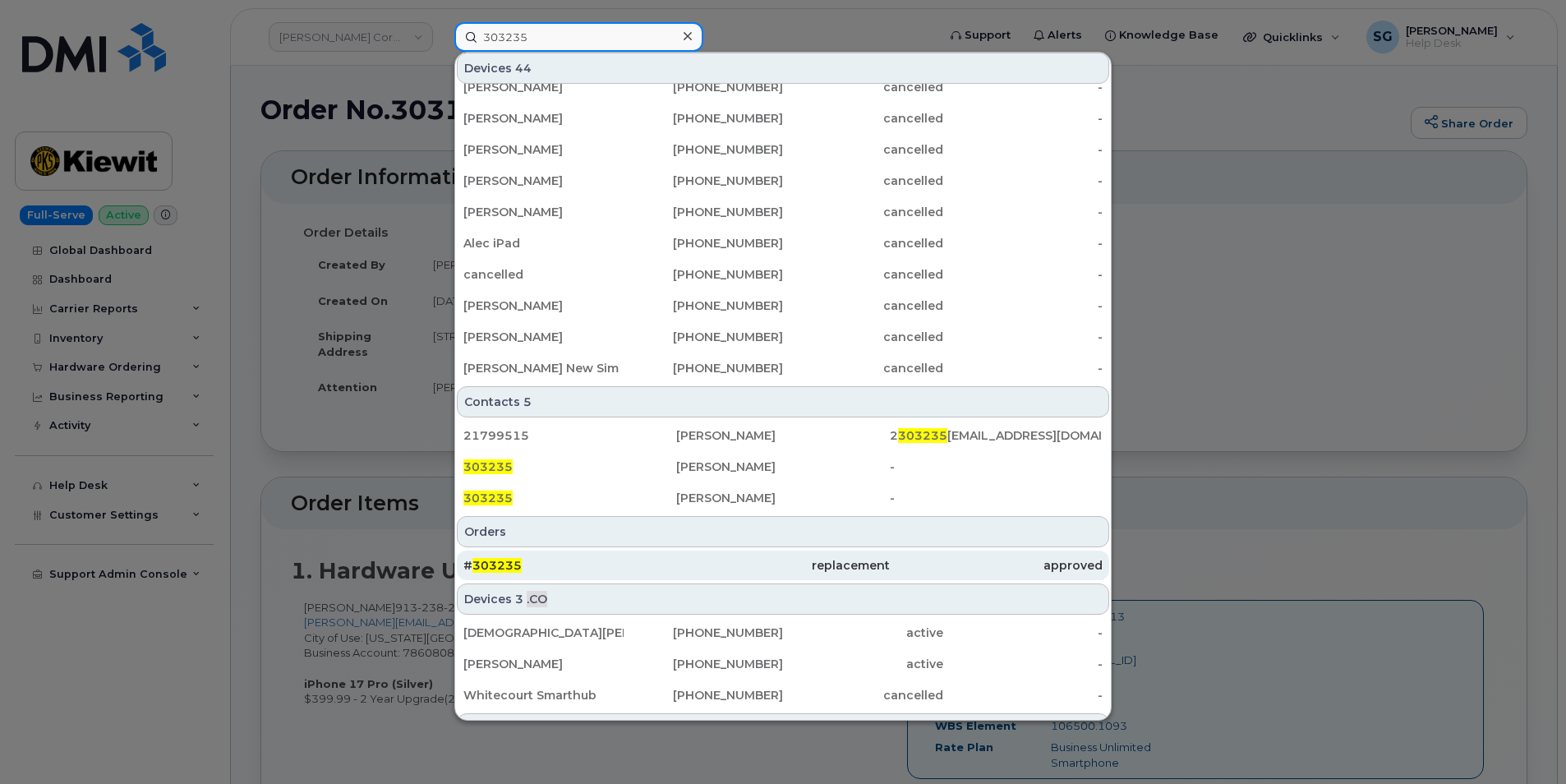
type input "303235"
click at [618, 566] on div "# 303235" at bounding box center [570, 565] width 212 height 16
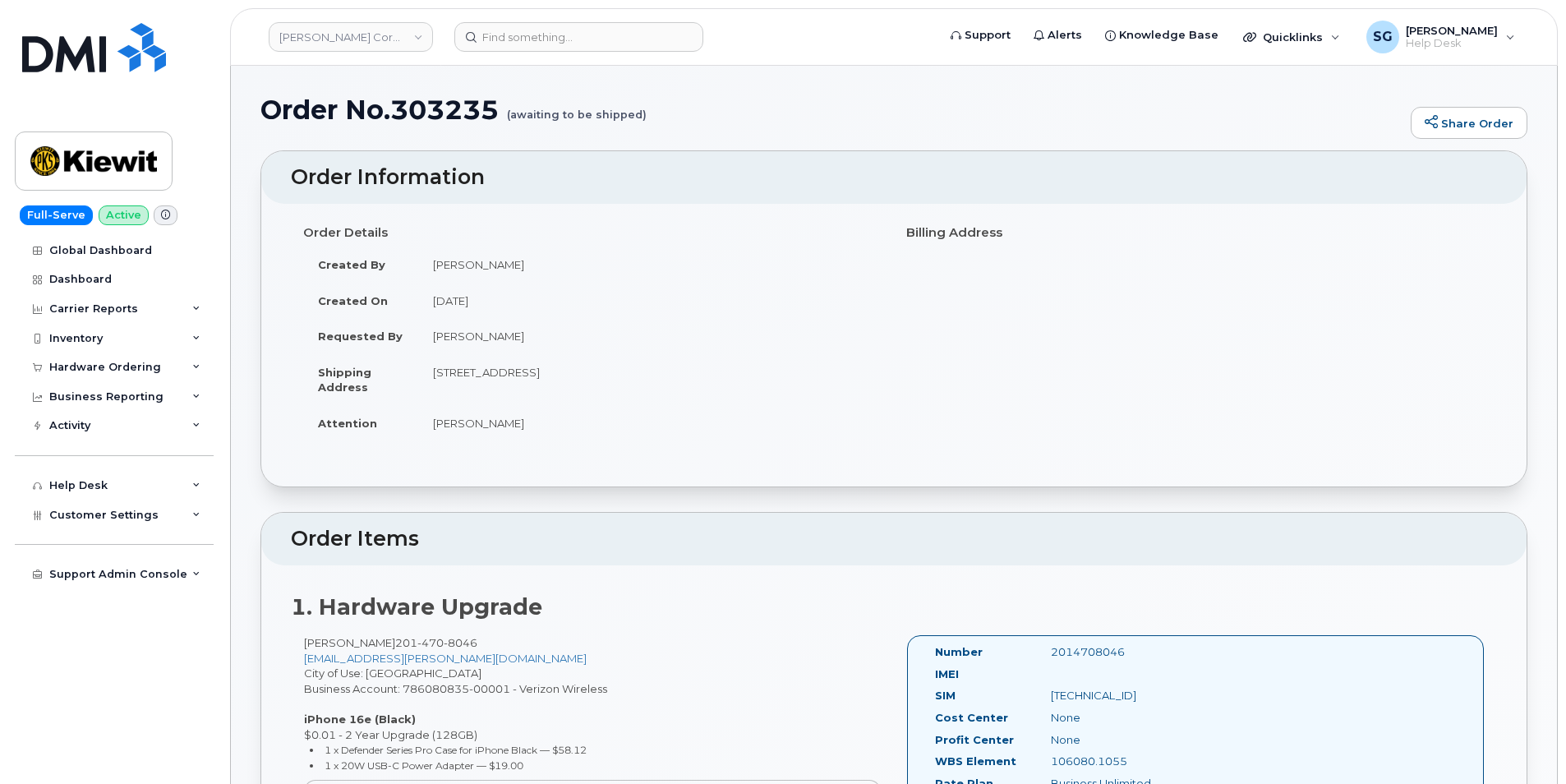
click at [1030, 391] on div "Order Details Created By [PERSON_NAME] Created On [DATE] Requested By [PERSON_N…" at bounding box center [894, 337] width 1207 height 237
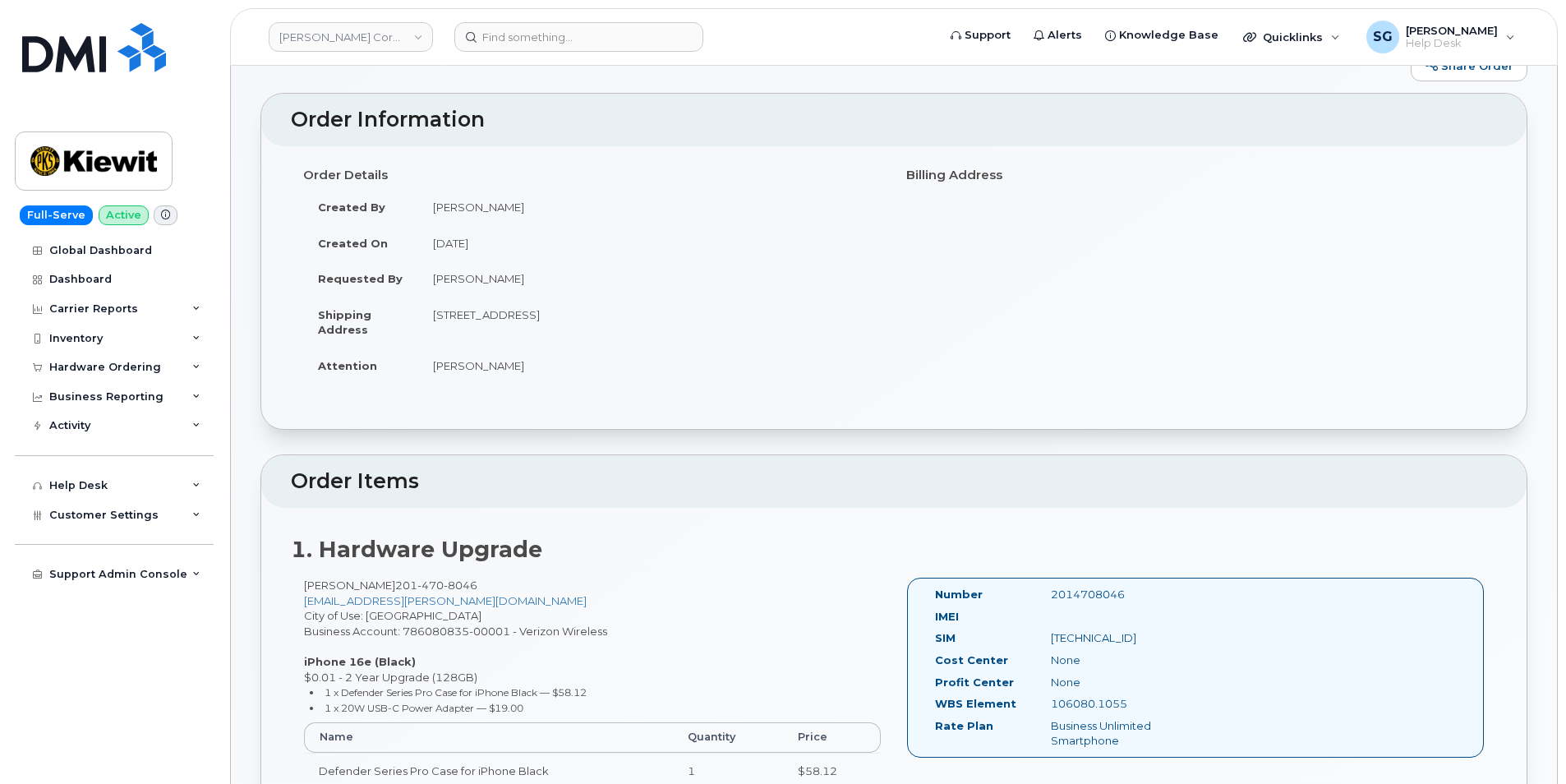
scroll to position [164, 0]
